Goal: Navigation & Orientation: Find specific page/section

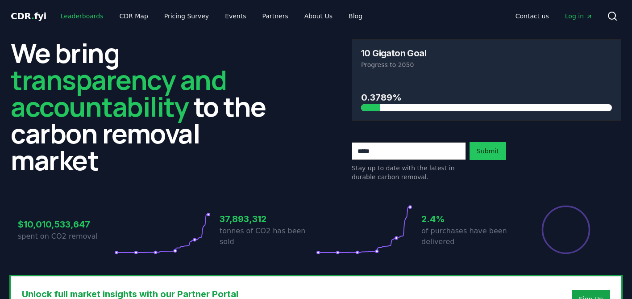
click at [72, 14] on link "Leaderboards" at bounding box center [82, 16] width 57 height 16
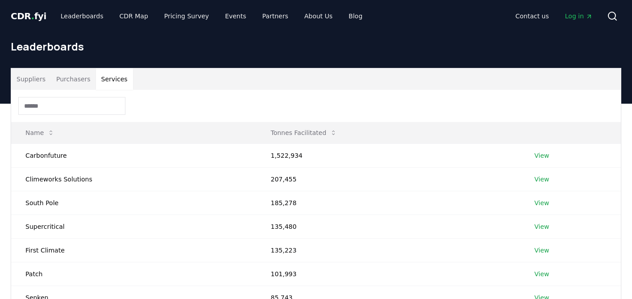
click at [113, 82] on button "Services" at bounding box center [114, 78] width 37 height 21
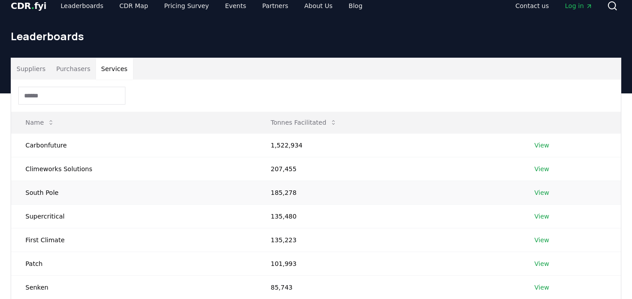
scroll to position [13, 0]
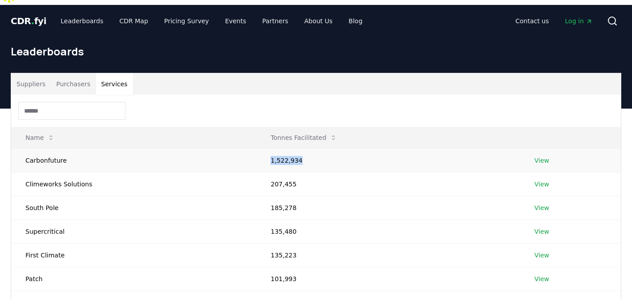
drag, startPoint x: 265, startPoint y: 142, endPoint x: 305, endPoint y: 142, distance: 40.2
click at [301, 148] on td "1,522,934" at bounding box center [388, 160] width 264 height 24
copy td "1,522,934"
